Goal: Task Accomplishment & Management: Manage account settings

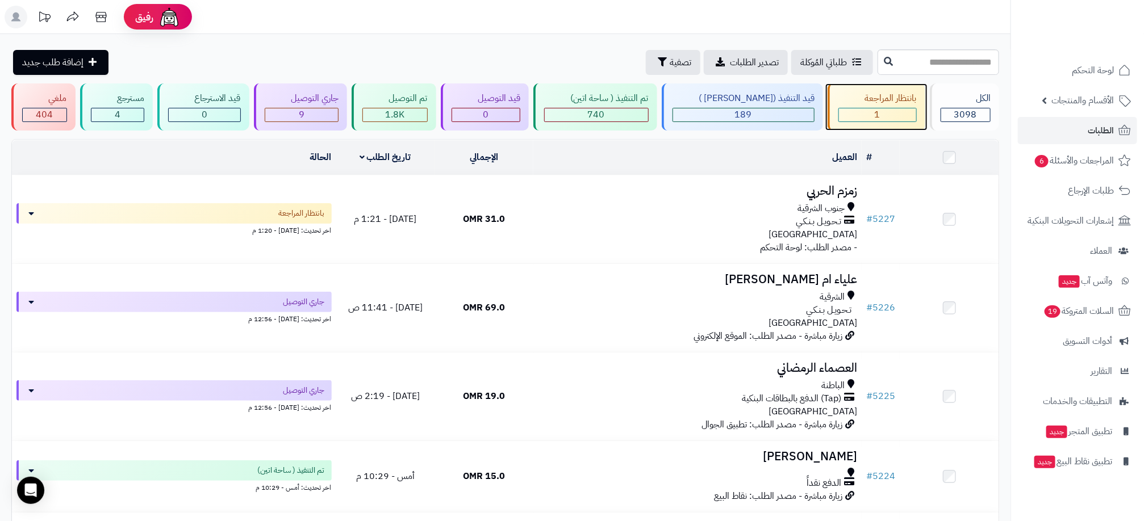
click at [884, 115] on div "1" at bounding box center [877, 114] width 77 height 13
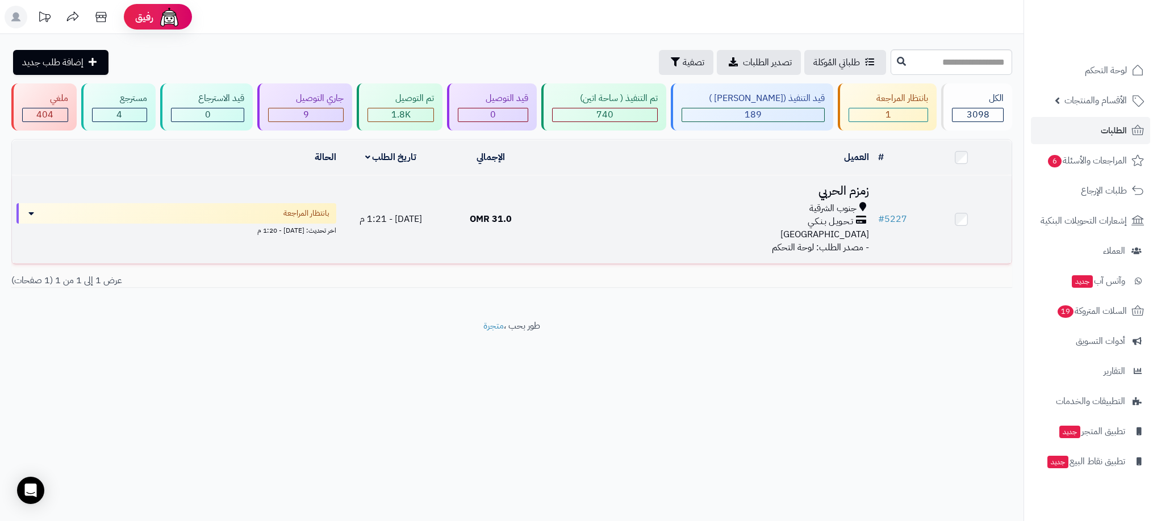
click at [602, 237] on div "جنوب الشرقية تـحـويـل بـنـكـي عمان" at bounding box center [707, 221] width 324 height 39
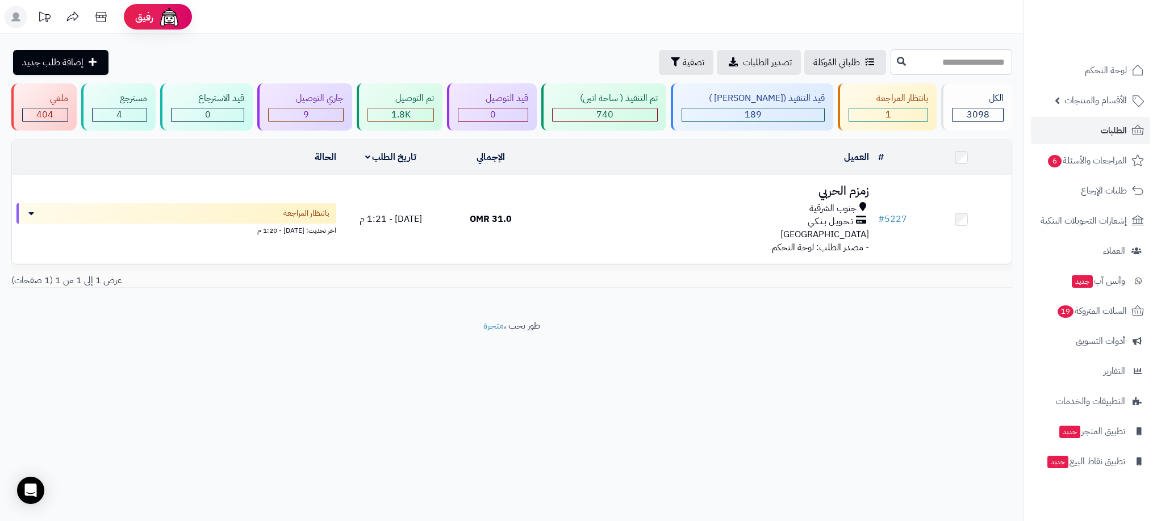
click at [915, 60] on input "text" at bounding box center [952, 62] width 122 height 26
click at [989, 102] on div "الكل" at bounding box center [978, 98] width 52 height 13
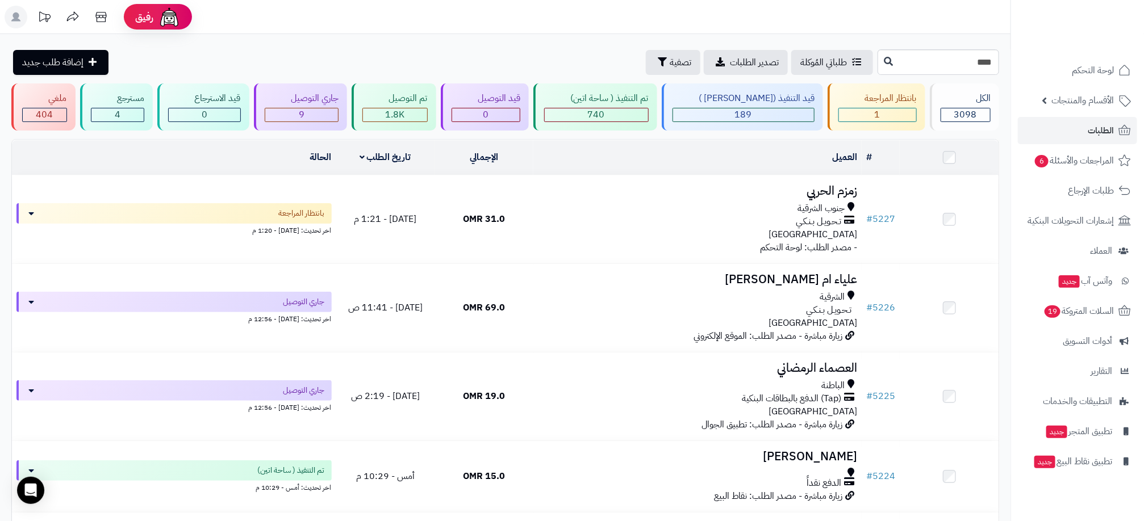
type input "****"
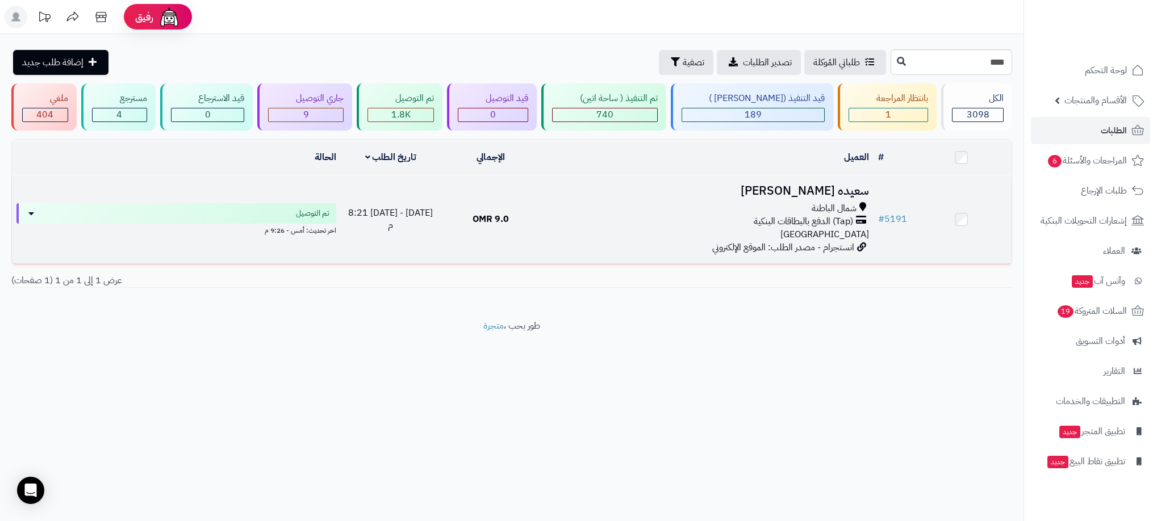
click at [613, 203] on div "شمال الباطنة" at bounding box center [707, 208] width 324 height 13
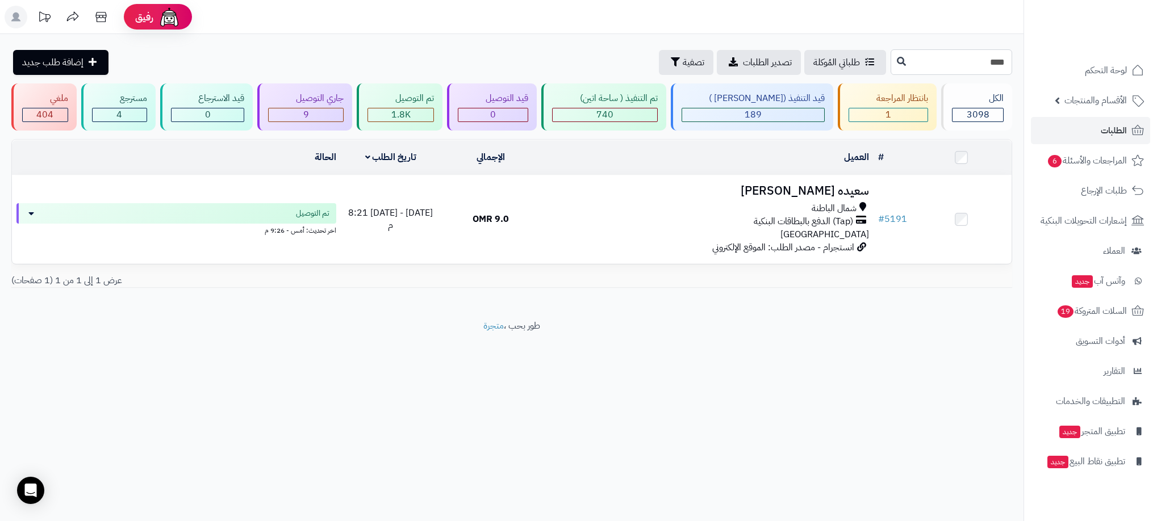
click at [944, 67] on input "****" at bounding box center [952, 62] width 122 height 26
click at [967, 106] on div "الكل 3098" at bounding box center [976, 107] width 71 height 47
click at [974, 120] on span "3098" at bounding box center [978, 115] width 23 height 14
click at [1120, 133] on span "الطلبات" at bounding box center [1114, 131] width 26 height 16
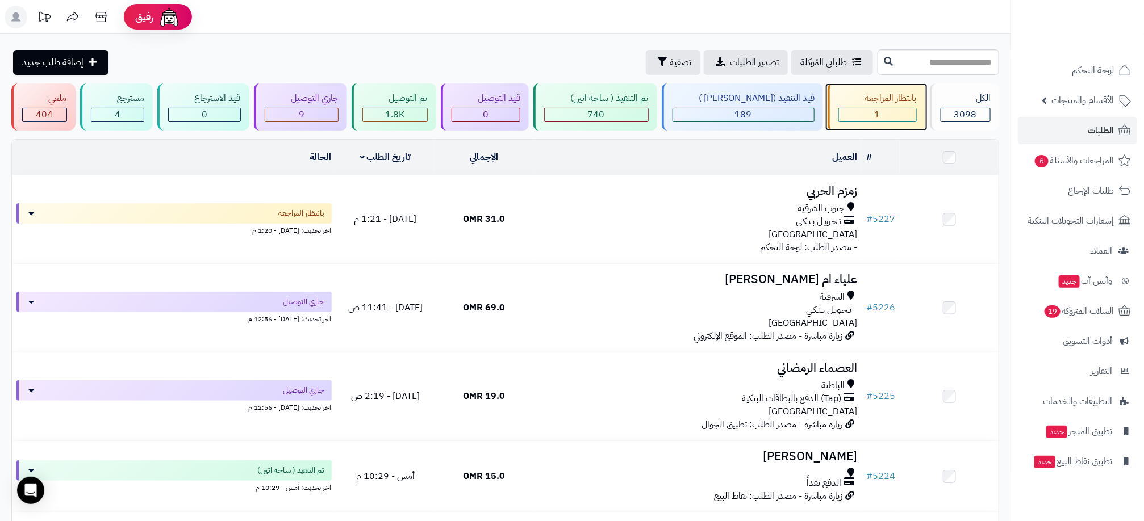
click at [903, 116] on div "1" at bounding box center [877, 114] width 77 height 13
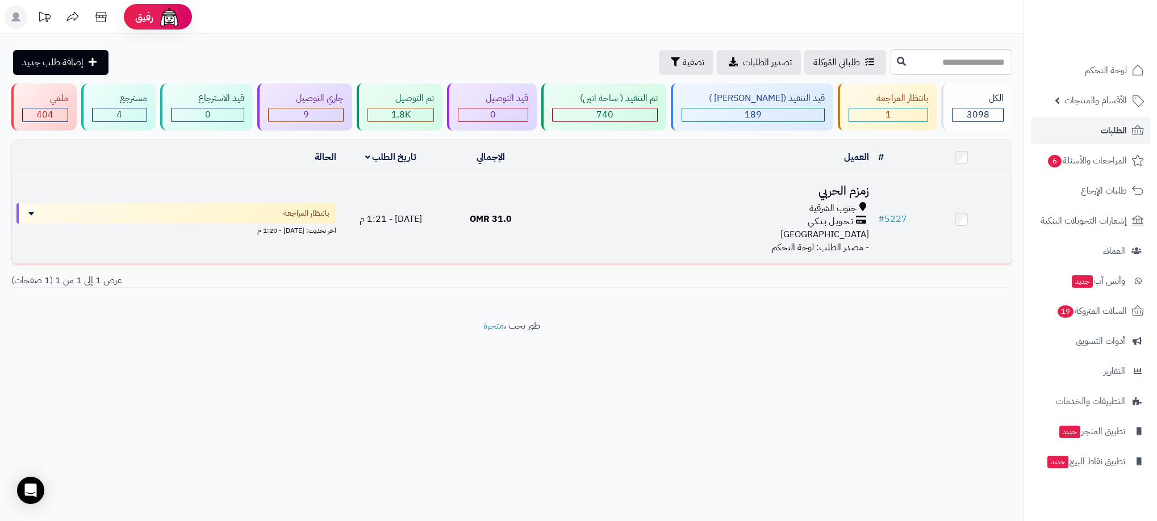
click at [706, 204] on div "جنوب الشرقية" at bounding box center [707, 208] width 324 height 13
